Goal: Book appointment/travel/reservation

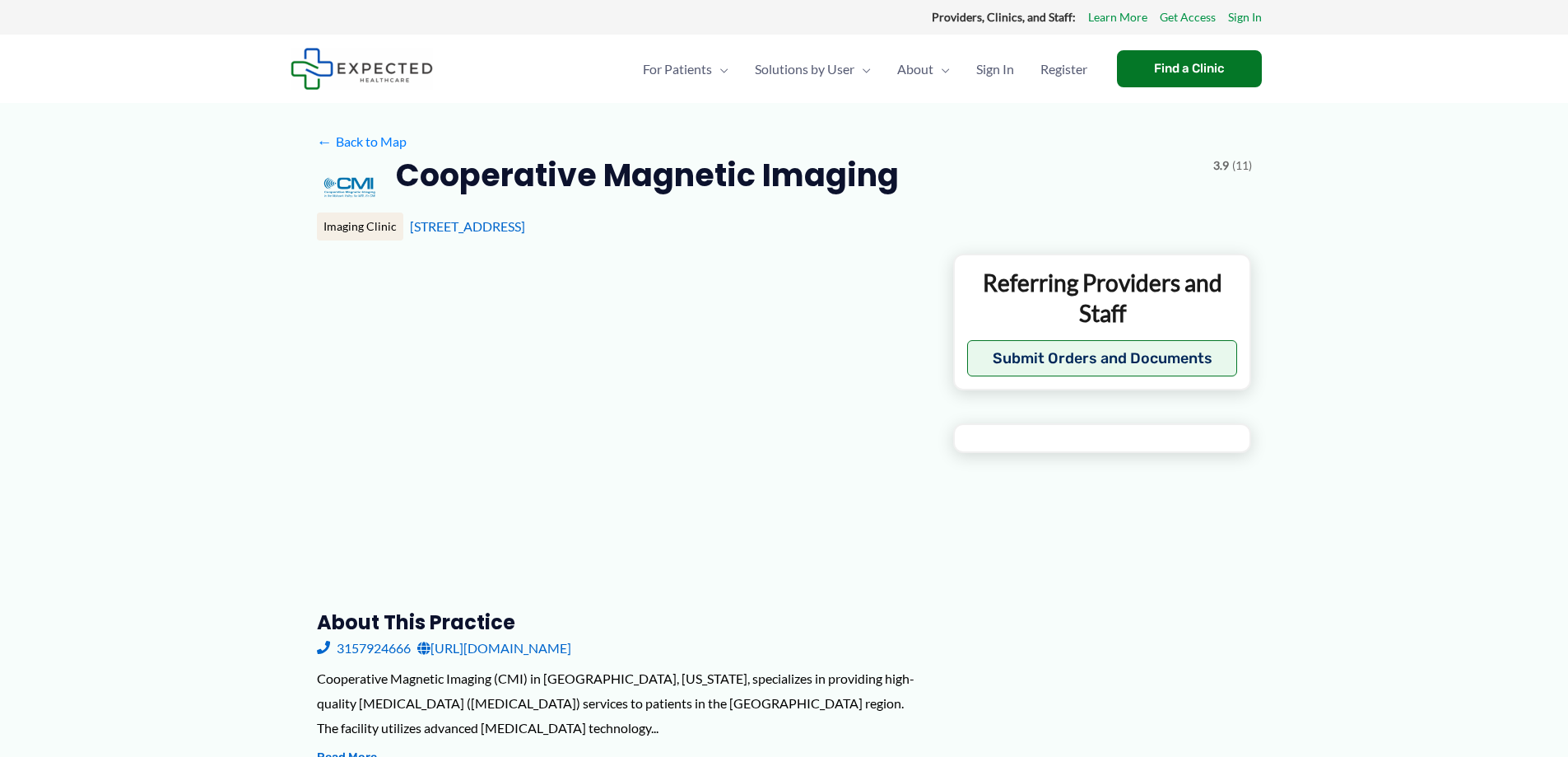
type input "**********"
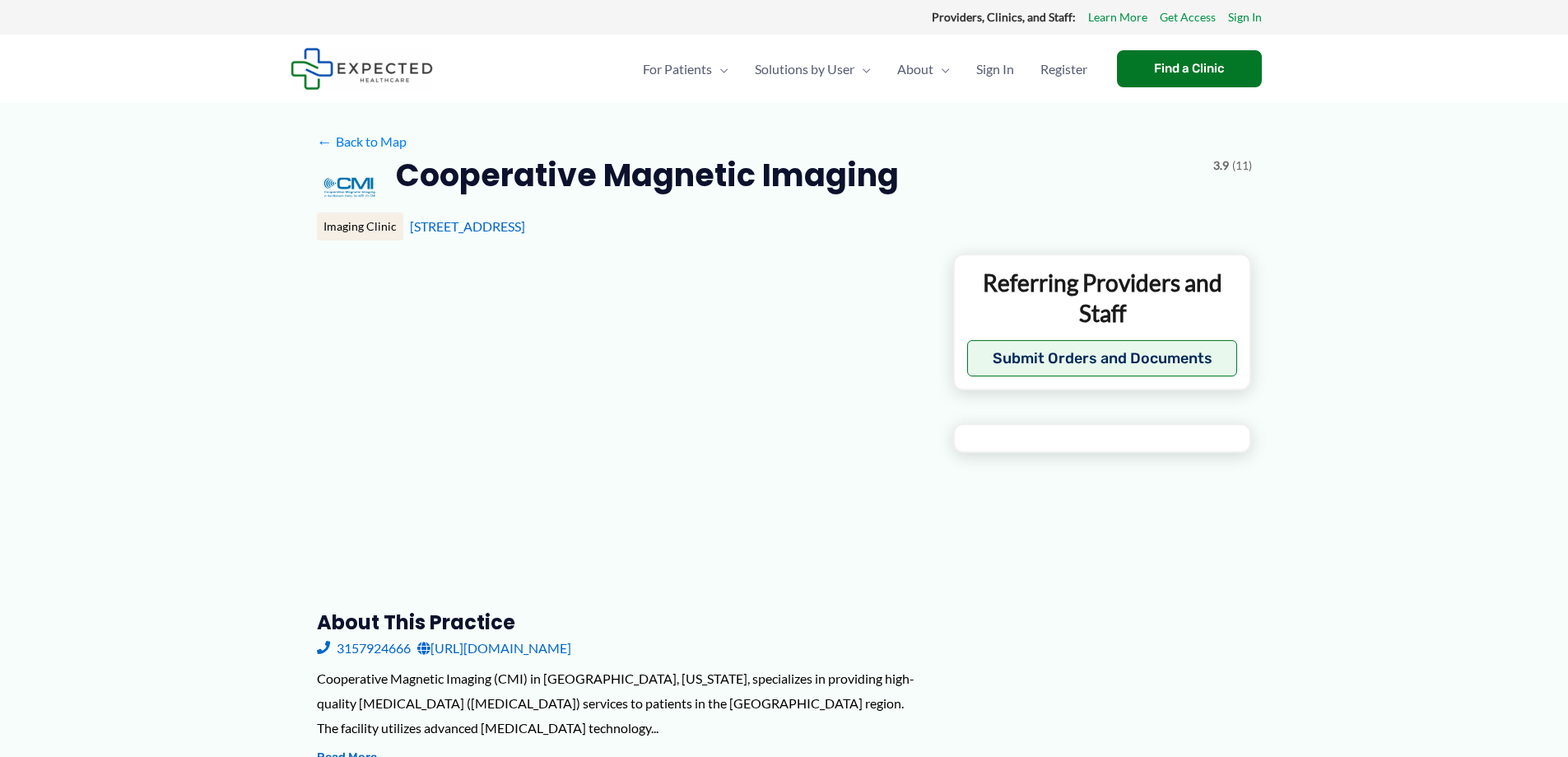
type input "**********"
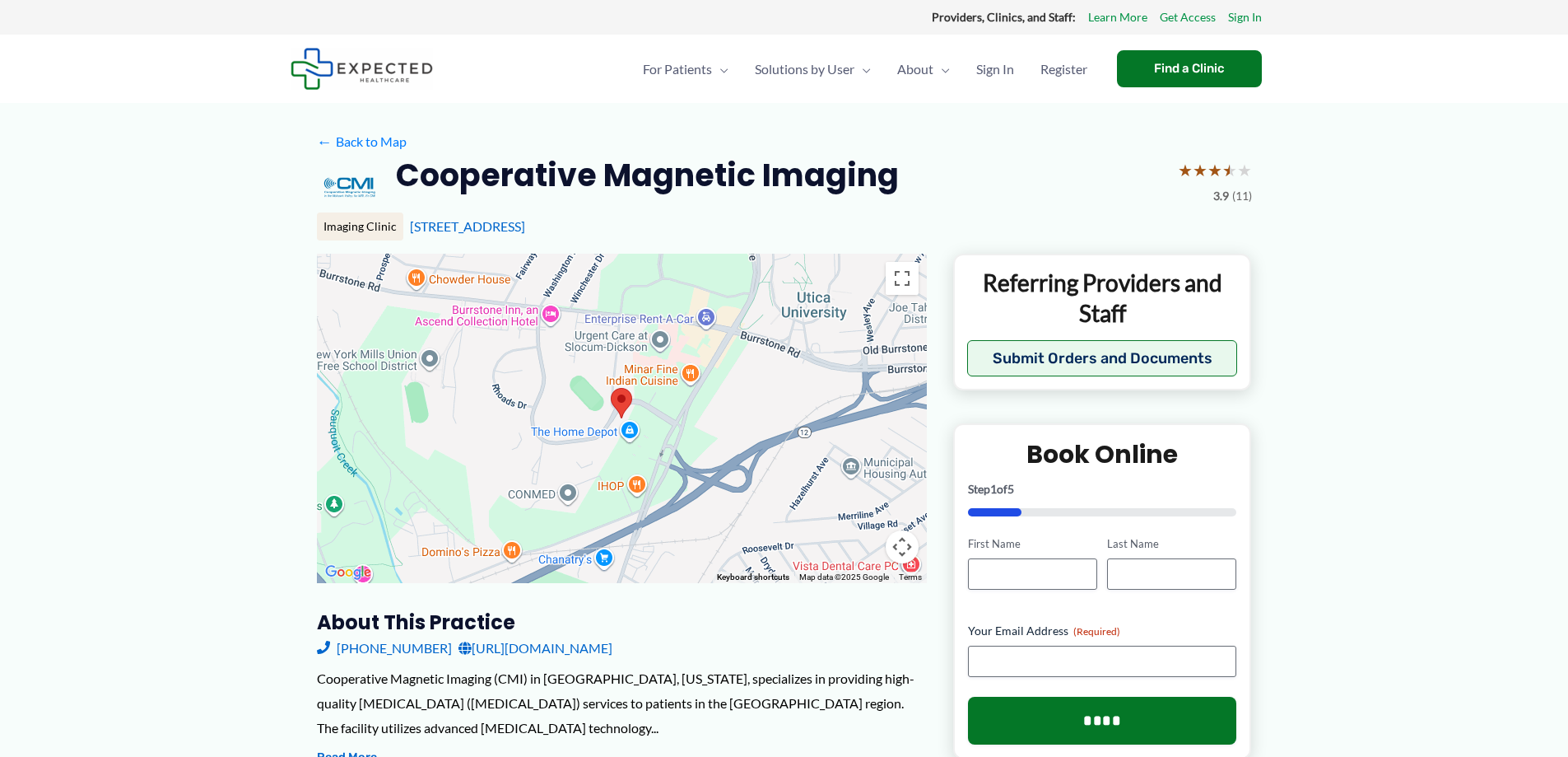
click at [463, 181] on h2 "Cooperative Magnetic Imaging" at bounding box center [648, 175] width 503 height 41
